Goal: Book appointment/travel/reservation

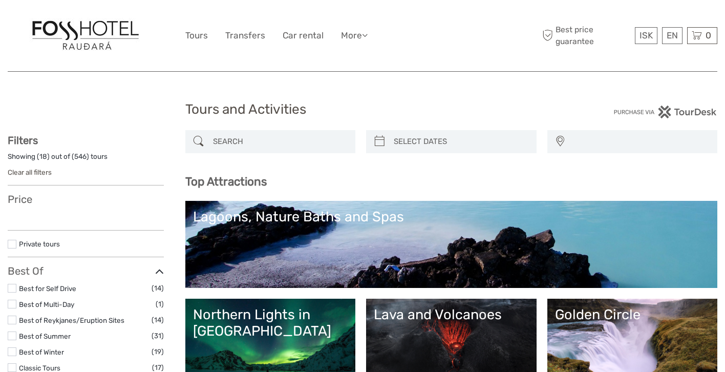
select select
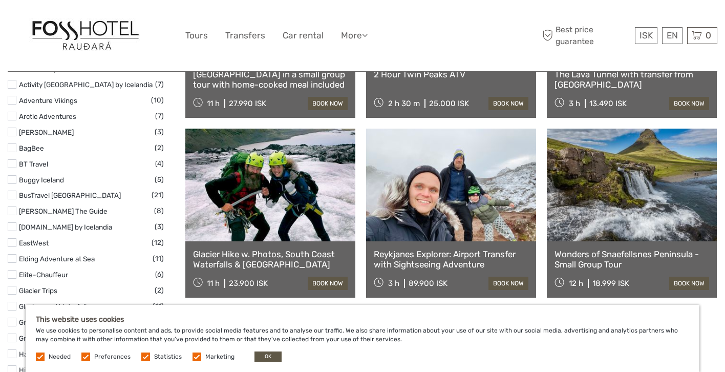
scroll to position [1195, 0]
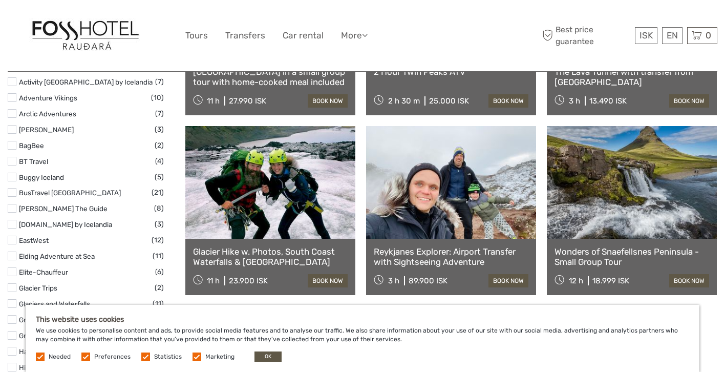
click at [401, 252] on link "Reykjanes Explorer: Airport Transfer with Sightseeing Adventure" at bounding box center [451, 256] width 155 height 21
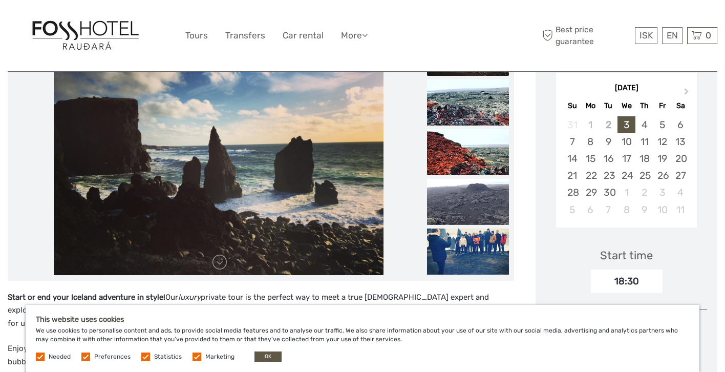
scroll to position [177, 0]
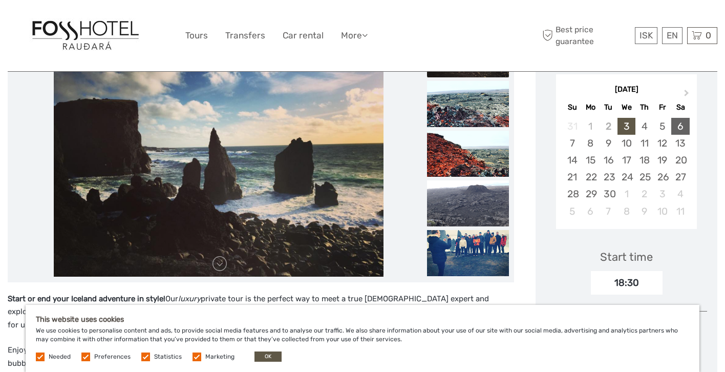
click at [678, 124] on div "6" at bounding box center [680, 126] width 18 height 17
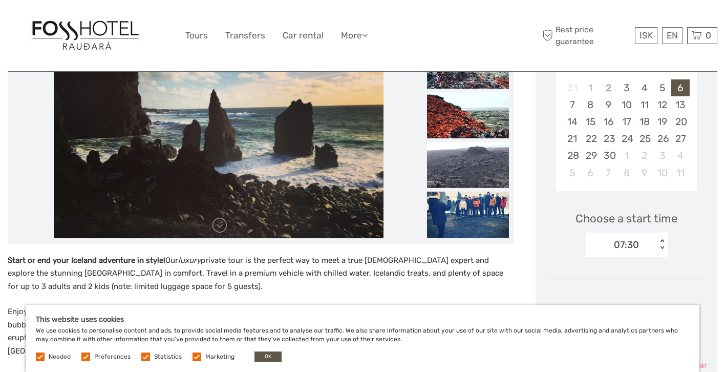
scroll to position [227, 0]
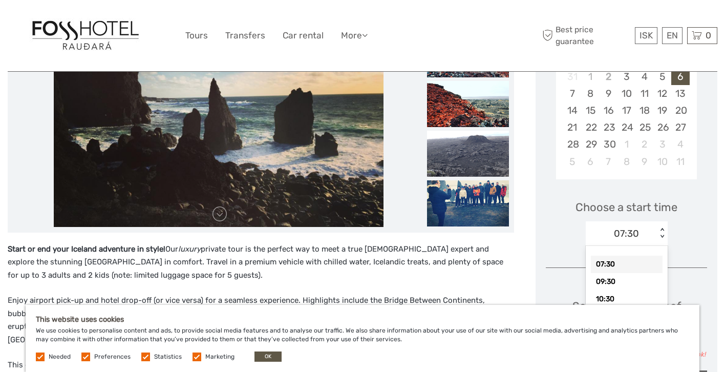
click at [662, 234] on div "< >" at bounding box center [661, 233] width 9 height 11
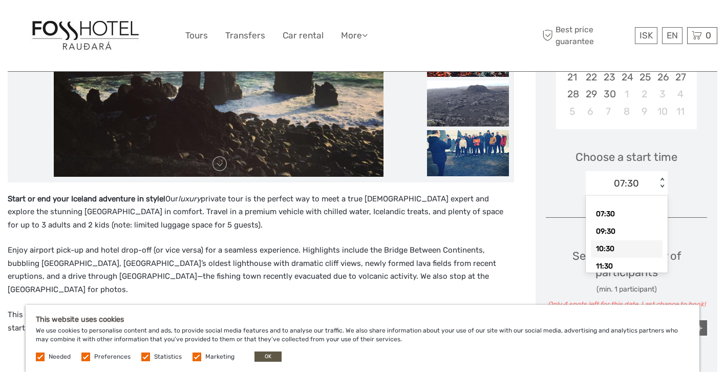
scroll to position [279, 0]
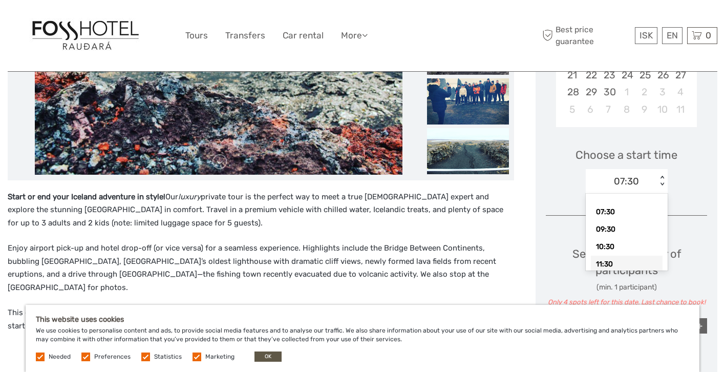
click at [645, 260] on div "11:30" at bounding box center [627, 263] width 72 height 17
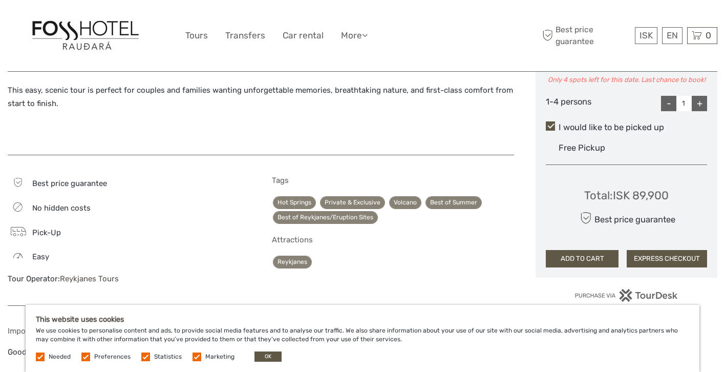
scroll to position [505, 0]
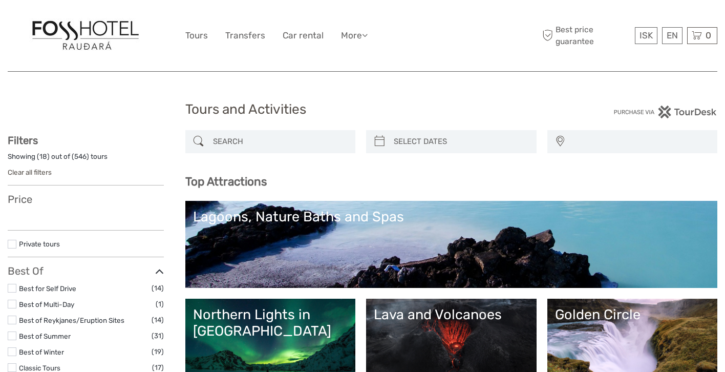
select select
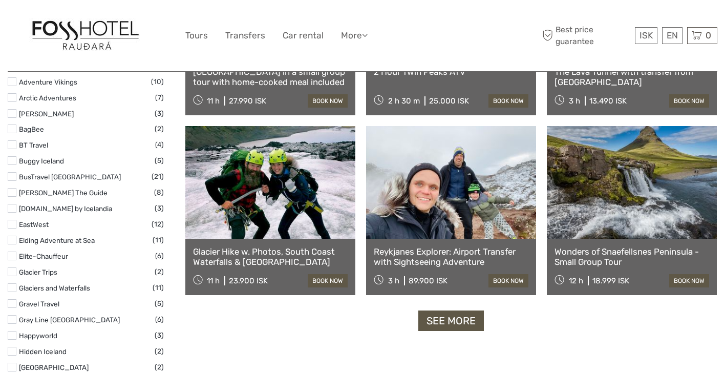
scroll to position [1195, 0]
select select
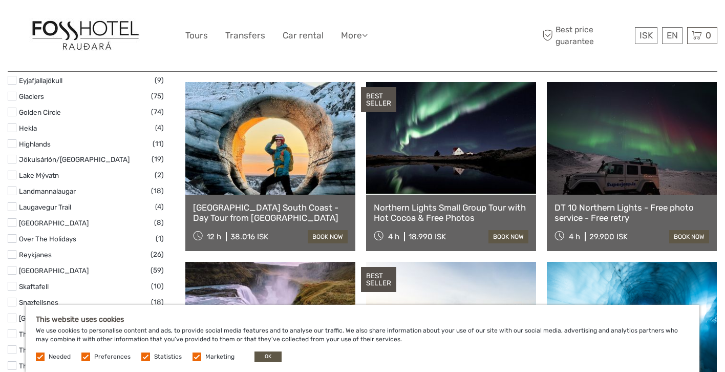
scroll to position [525, 0]
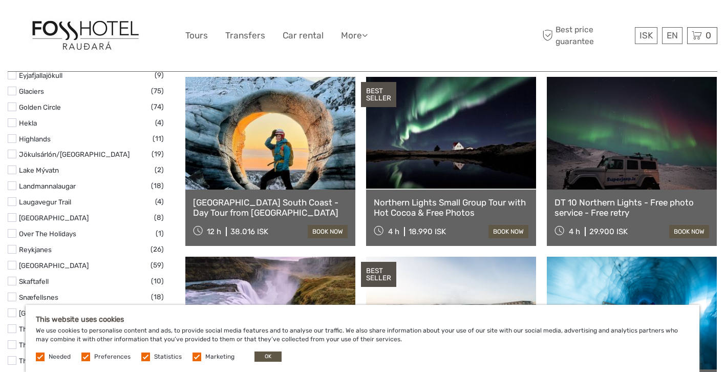
click at [11, 108] on label at bounding box center [12, 106] width 9 height 9
click at [0, 0] on input "checkbox" at bounding box center [0, 0] width 0 height 0
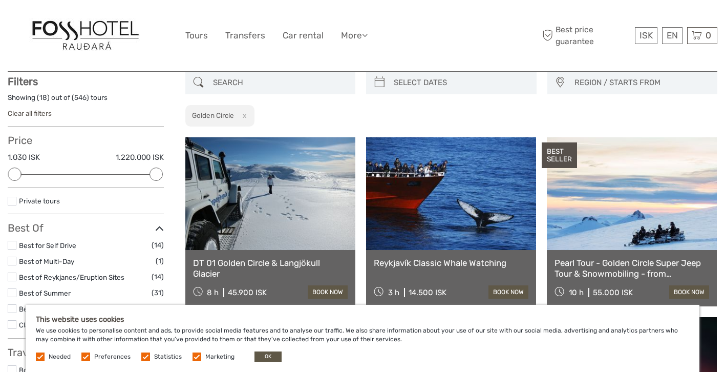
scroll to position [58, 0]
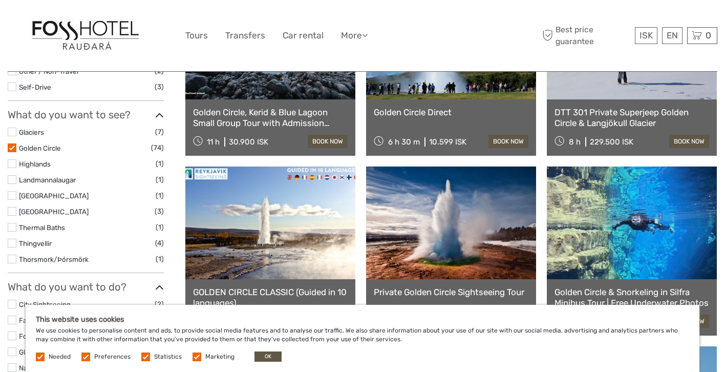
scroll to position [382, 0]
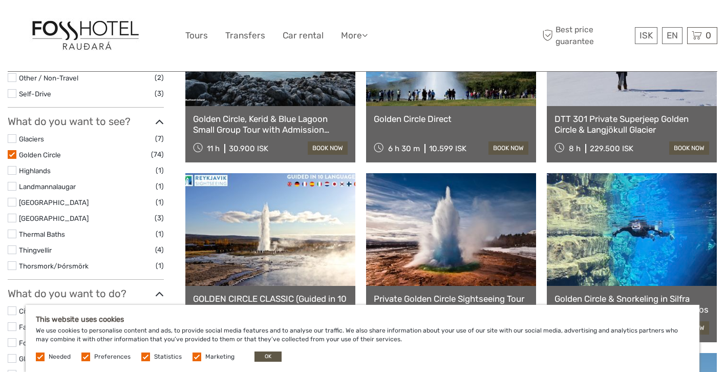
click at [433, 121] on link "Golden Circle Direct" at bounding box center [451, 119] width 155 height 10
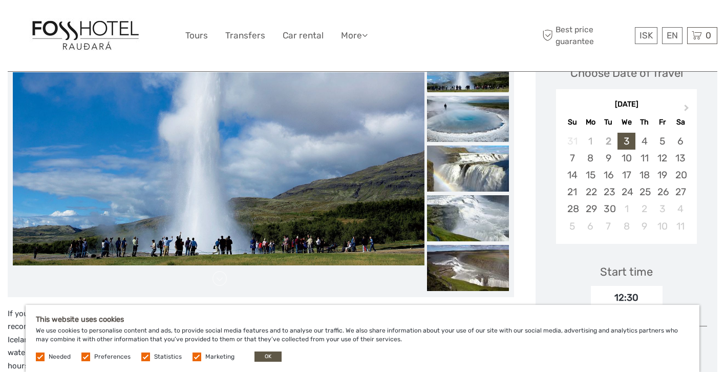
scroll to position [155, 0]
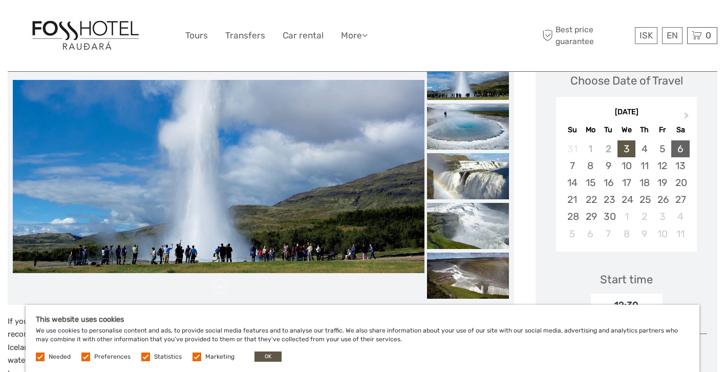
click at [679, 148] on div "6" at bounding box center [680, 148] width 18 height 17
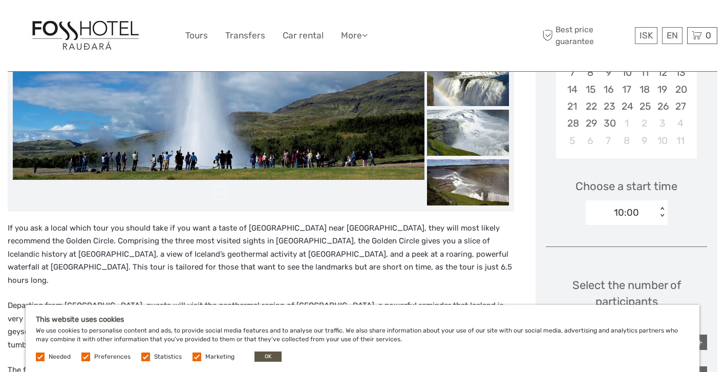
scroll to position [248, 0]
click at [662, 210] on div "< >" at bounding box center [661, 211] width 9 height 11
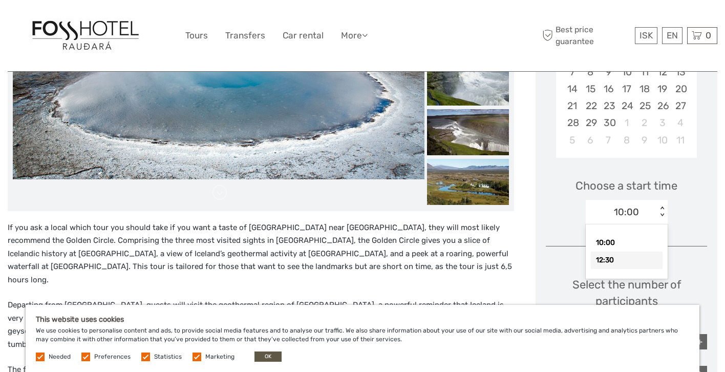
click at [643, 261] on div "12:30" at bounding box center [627, 259] width 72 height 17
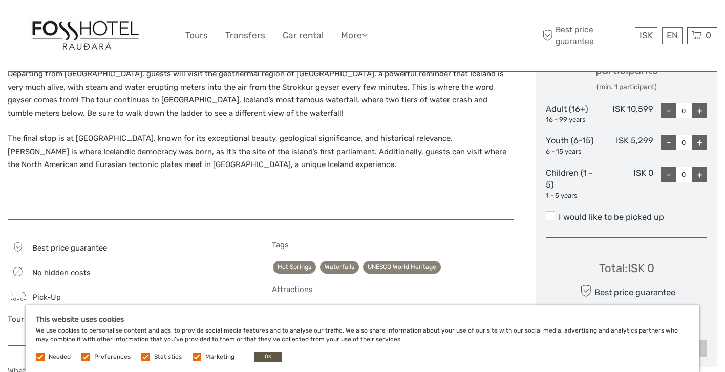
scroll to position [481, 0]
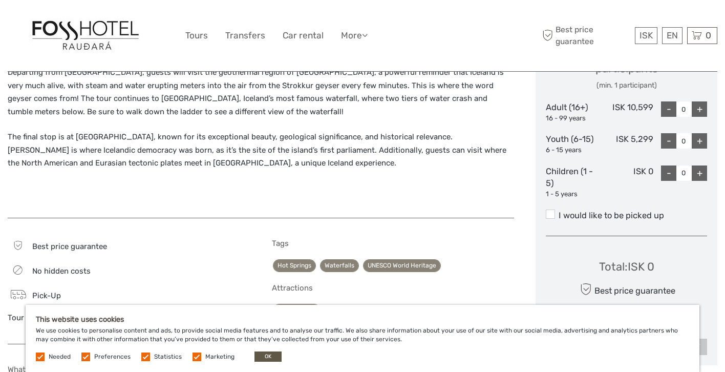
click at [701, 110] on div "+" at bounding box center [699, 108] width 15 height 15
type input "1"
click at [548, 214] on span at bounding box center [550, 213] width 9 height 9
click at [559, 211] on input "I would like to be picked up" at bounding box center [559, 211] width 0 height 0
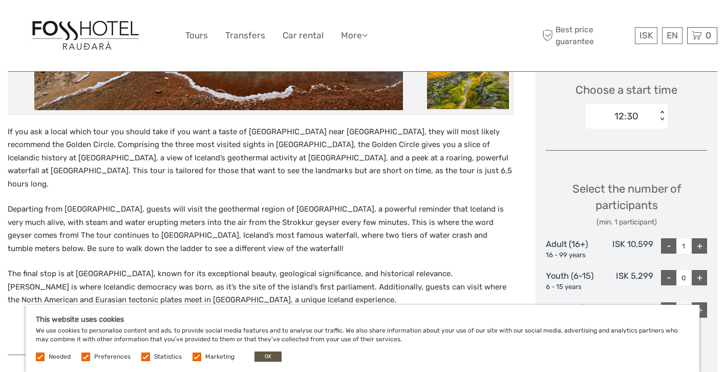
scroll to position [345, 0]
